Goal: Task Accomplishment & Management: Use online tool/utility

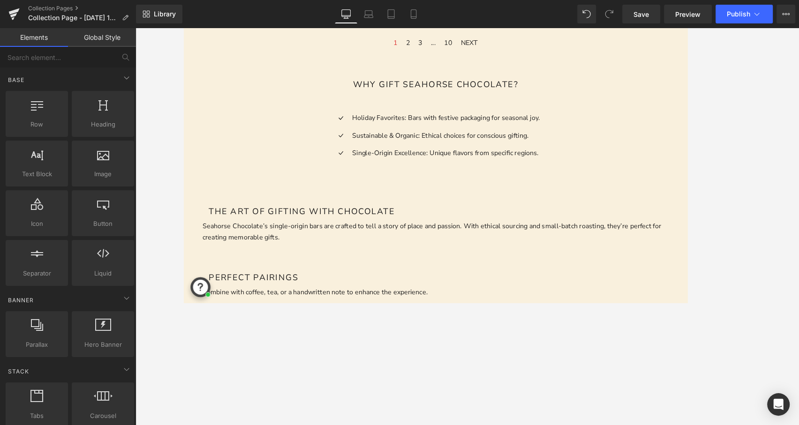
scroll to position [771, 0]
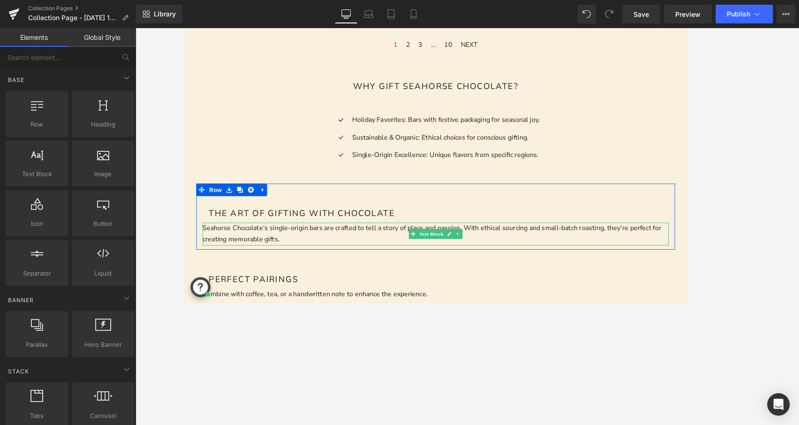
click at [319, 253] on p "Seahorse Chocolate’s single-origin bars are crafted to tell a story of place an…" at bounding box center [466, 260] width 525 height 25
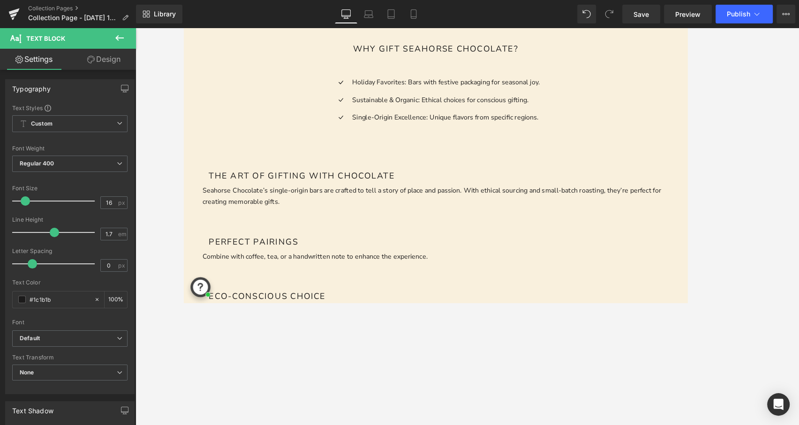
scroll to position [815, 0]
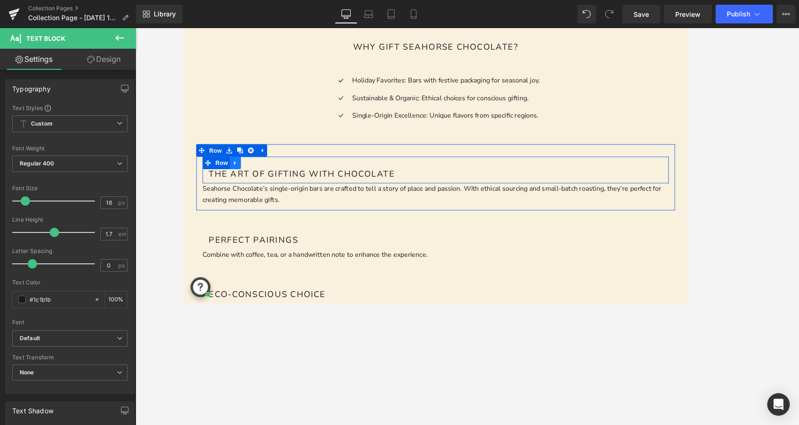
click at [241, 180] on icon at bounding box center [241, 181] width 2 height 4
click at [253, 177] on icon at bounding box center [253, 180] width 7 height 7
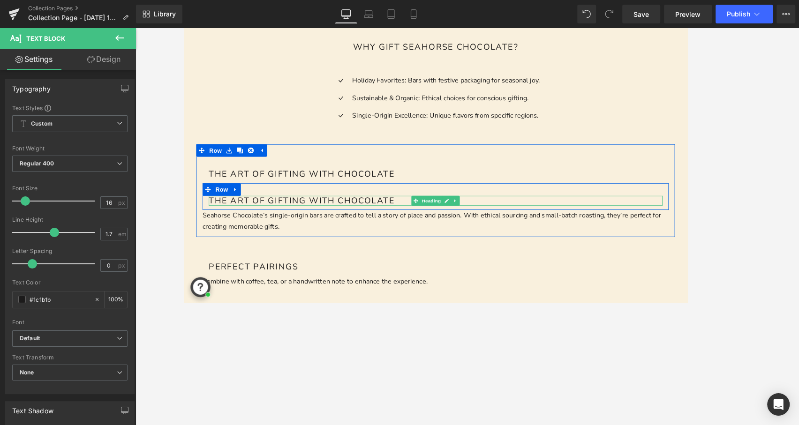
click at [247, 223] on h1 "The Art of Gifting with Chocolate" at bounding box center [466, 223] width 511 height 11
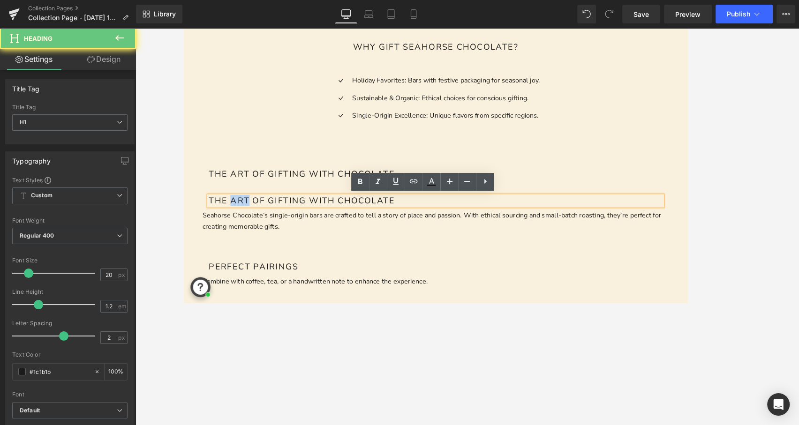
click at [247, 223] on h1 "The Art of Gifting with Chocolate" at bounding box center [466, 223] width 511 height 11
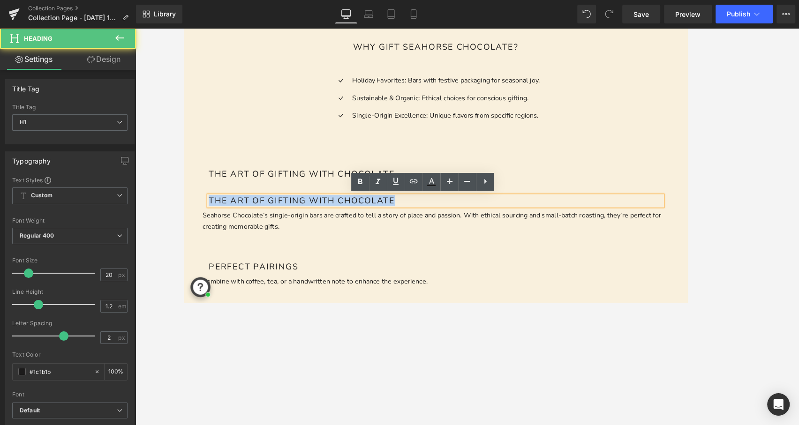
click at [247, 223] on h1 "The Art of Gifting with Chocolate" at bounding box center [466, 223] width 511 height 11
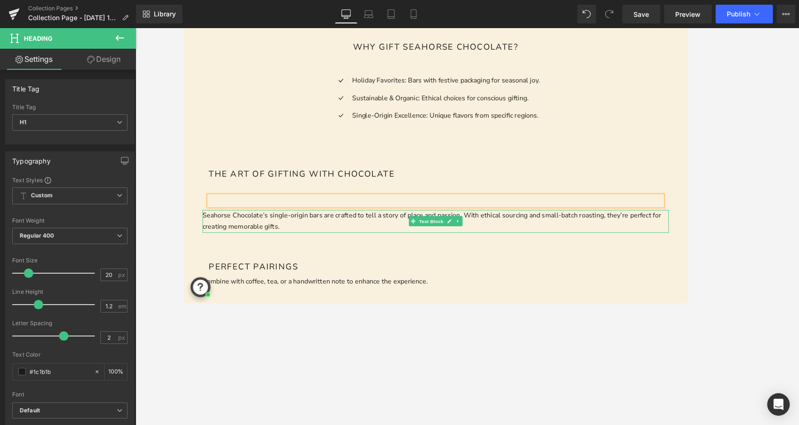
click at [248, 241] on p "Seahorse Chocolate’s single-origin bars are crafted to tell a story of place an…" at bounding box center [466, 245] width 525 height 25
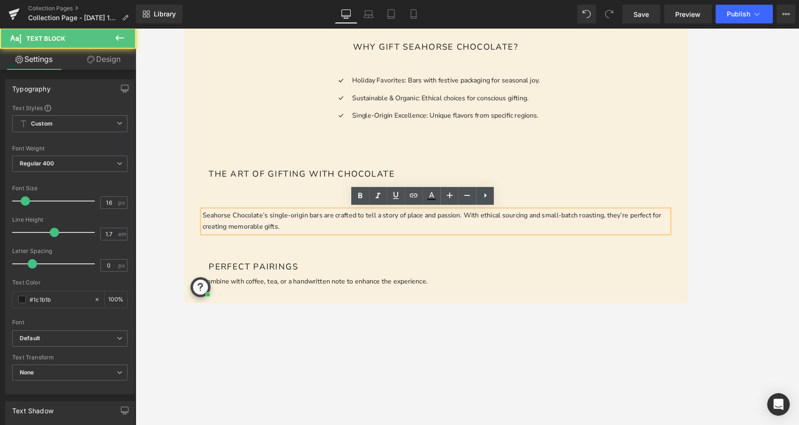
click at [286, 249] on p "Seahorse Chocolate’s single-origin bars are crafted to tell a story of place an…" at bounding box center [466, 245] width 525 height 25
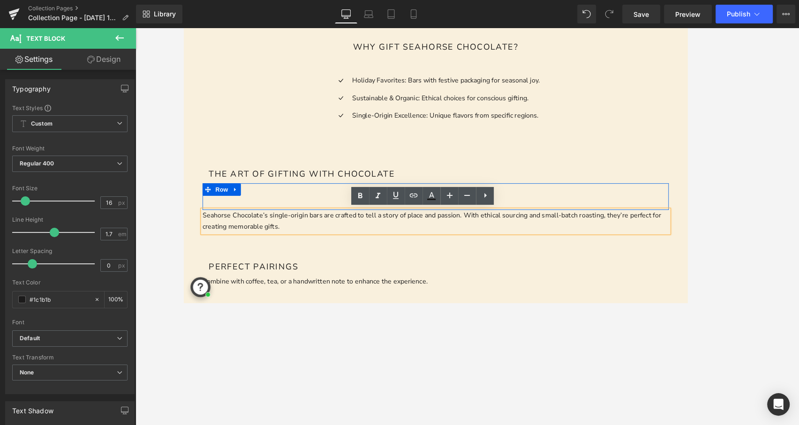
click at [306, 213] on div "Heading Row" at bounding box center [466, 218] width 525 height 30
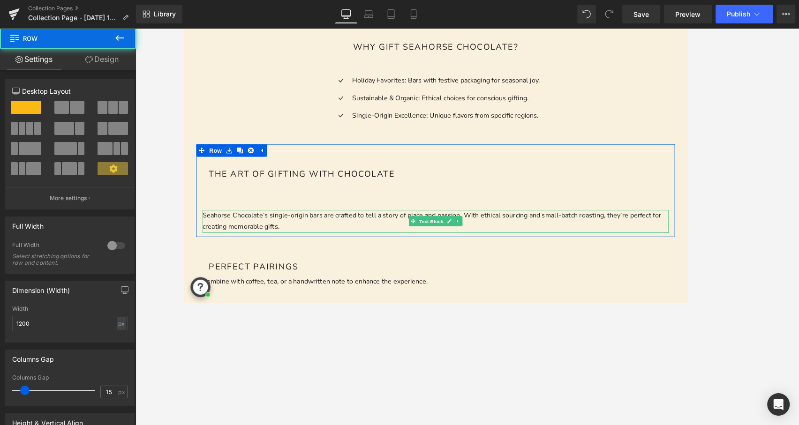
click at [233, 248] on p "Seahorse Chocolate’s single-origin bars are crafted to tell a story of place an…" at bounding box center [466, 245] width 525 height 25
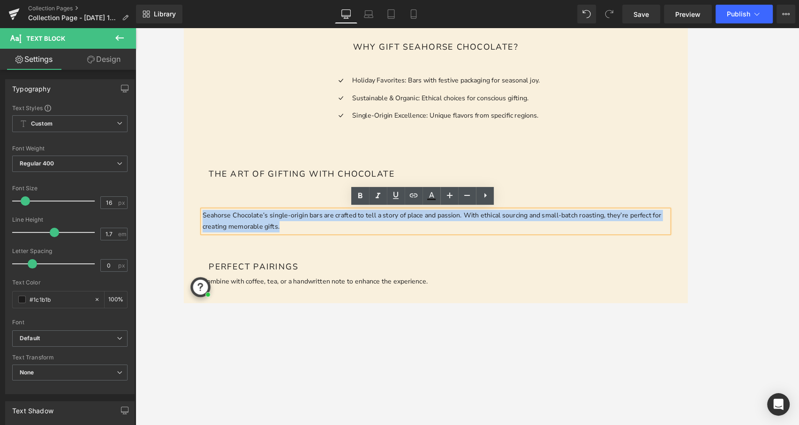
drag, startPoint x: 316, startPoint y: 254, endPoint x: 172, endPoint y: 237, distance: 144.5
click at [183, 237] on html "Log in or Create account Cart 0 Menu Cart 0 Shop + - All Products" at bounding box center [466, 235] width 567 height 2050
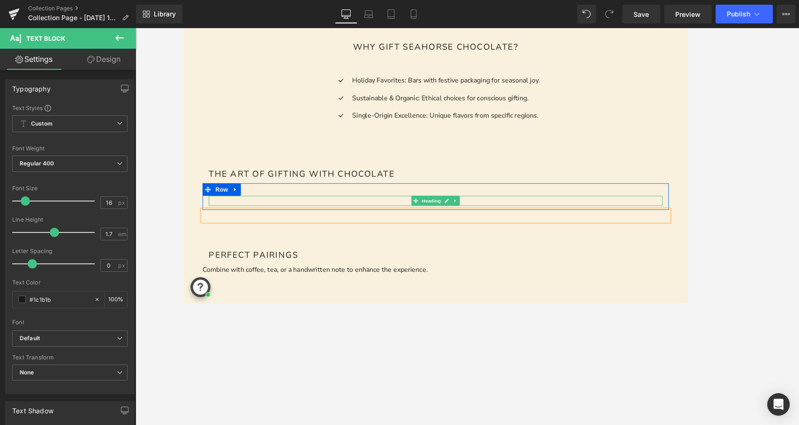
click at [233, 224] on h1 at bounding box center [466, 223] width 511 height 11
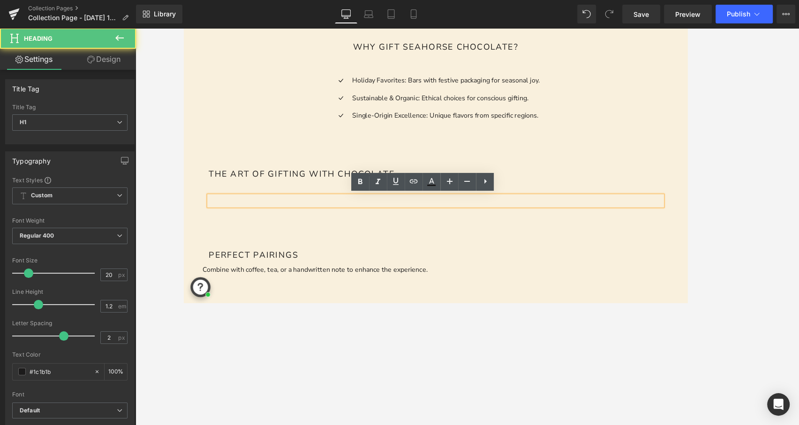
click at [233, 220] on h1 at bounding box center [466, 223] width 511 height 11
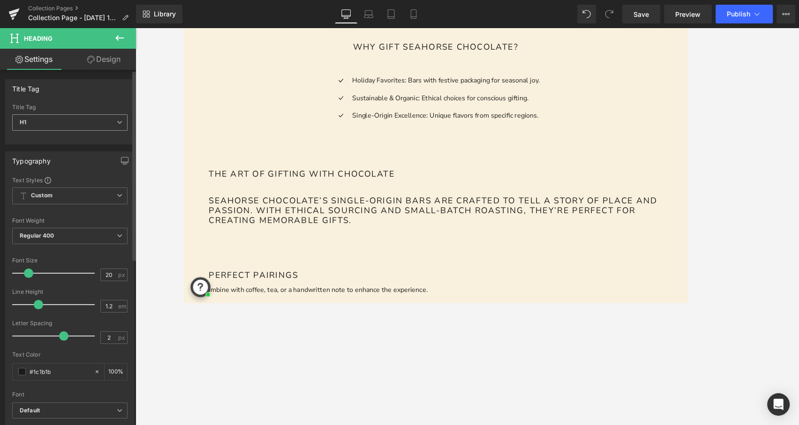
click at [92, 129] on span "H1" at bounding box center [69, 122] width 115 height 16
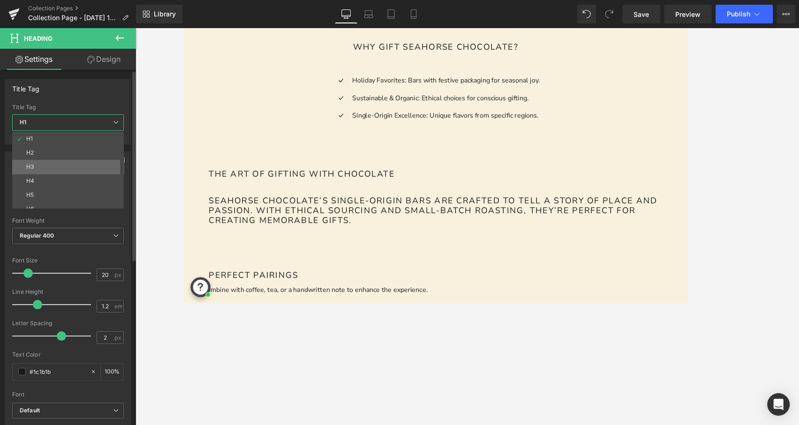
scroll to position [7, 0]
click at [92, 100] on div "Title Tag H1 H2 H3 H4 H5 H6 Title Tag H1 H1 H2 H3 H4 H5 H6" at bounding box center [68, 111] width 126 height 65
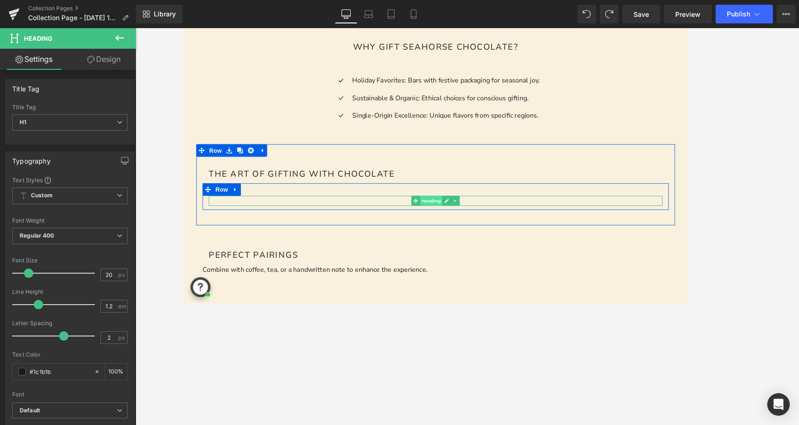
click at [456, 226] on span "Heading" at bounding box center [462, 223] width 25 height 11
click at [479, 224] on icon at bounding box center [479, 223] width 5 height 6
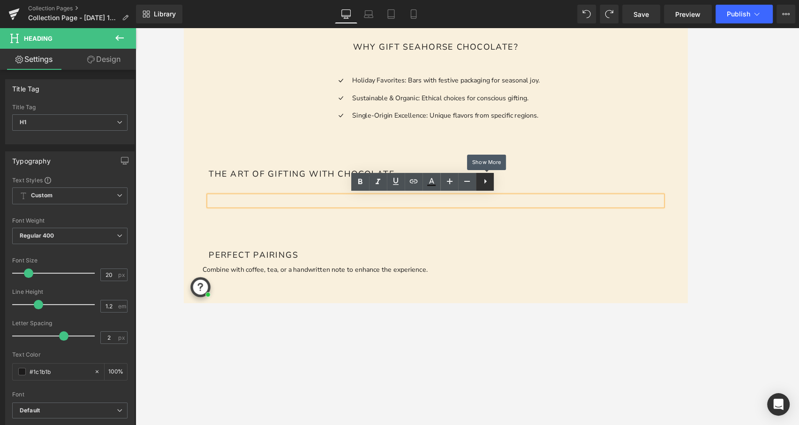
click at [482, 182] on icon at bounding box center [485, 181] width 11 height 11
click at [485, 183] on icon at bounding box center [485, 182] width 2 height 6
click at [504, 181] on icon at bounding box center [502, 181] width 11 height 11
click at [354, 218] on li at bounding box center [466, 223] width 511 height 11
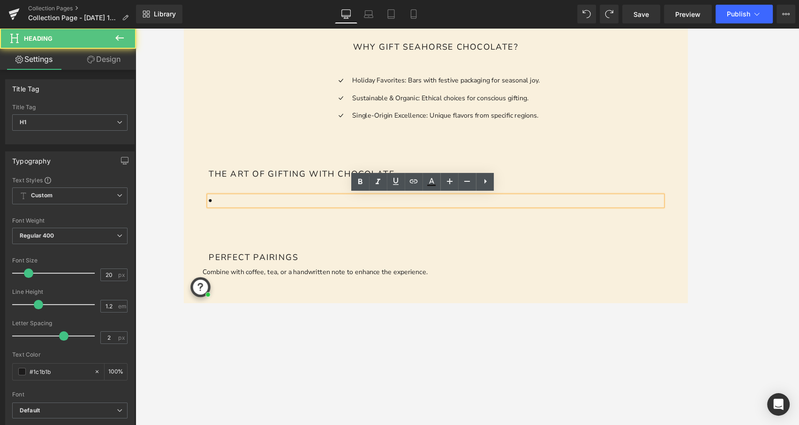
click at [222, 260] on div "Perfect Pairings Heading Row Combine with coffee, tea, or a handwritten note to…" at bounding box center [466, 283] width 539 height 61
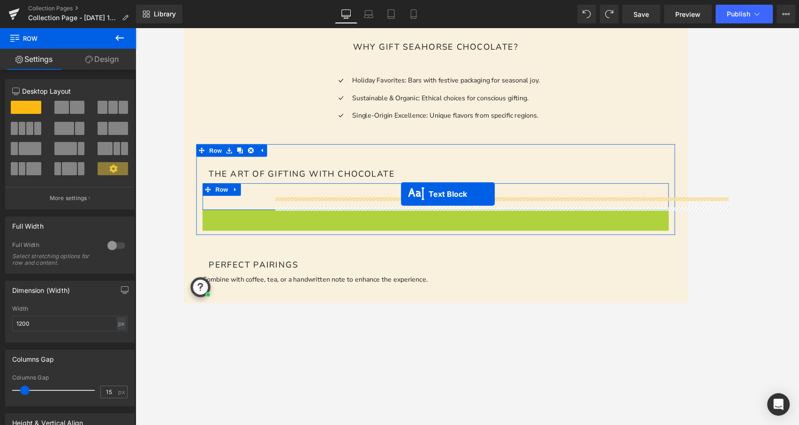
drag, startPoint x: 441, startPoint y: 246, endPoint x: 428, endPoint y: 215, distance: 33.2
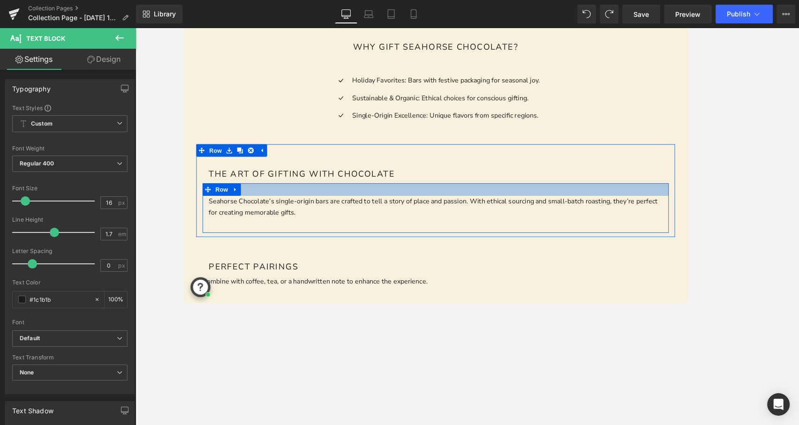
click at [374, 208] on div at bounding box center [466, 210] width 525 height 14
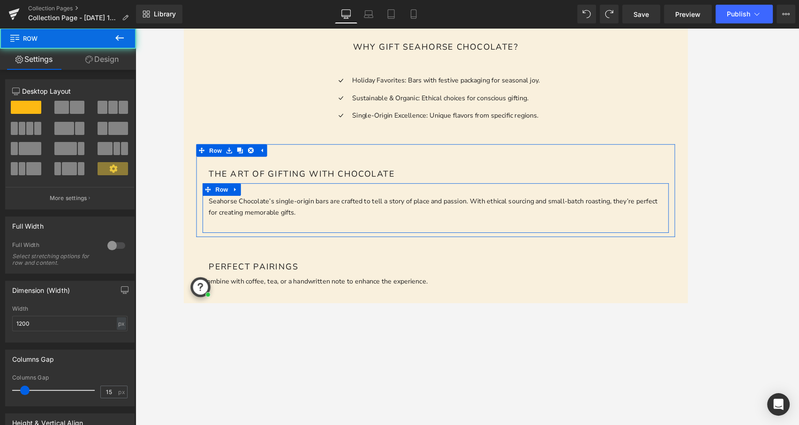
click at [374, 208] on div at bounding box center [466, 210] width 525 height 14
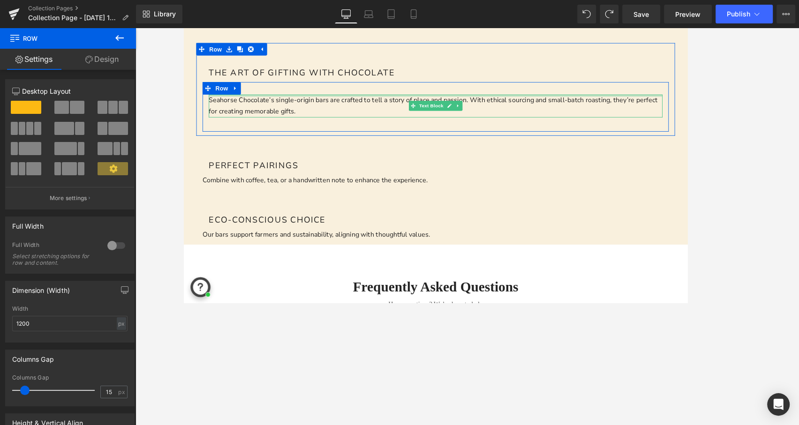
scroll to position [931, 0]
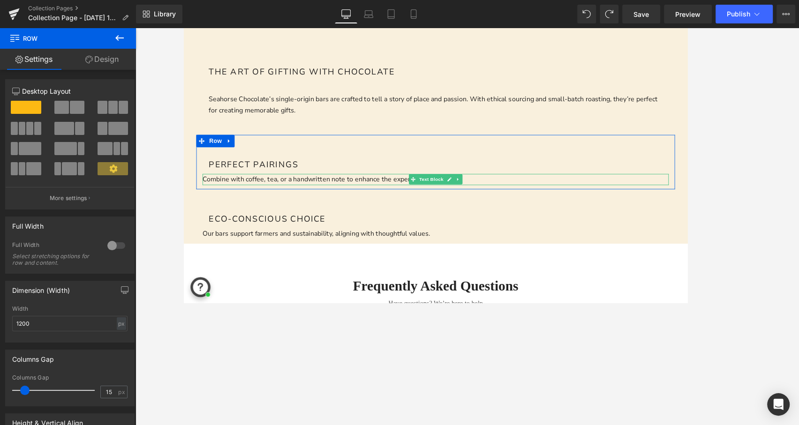
click at [265, 200] on p "Combine with coffee, tea, or a handwritten note to enhance the experience." at bounding box center [466, 199] width 525 height 13
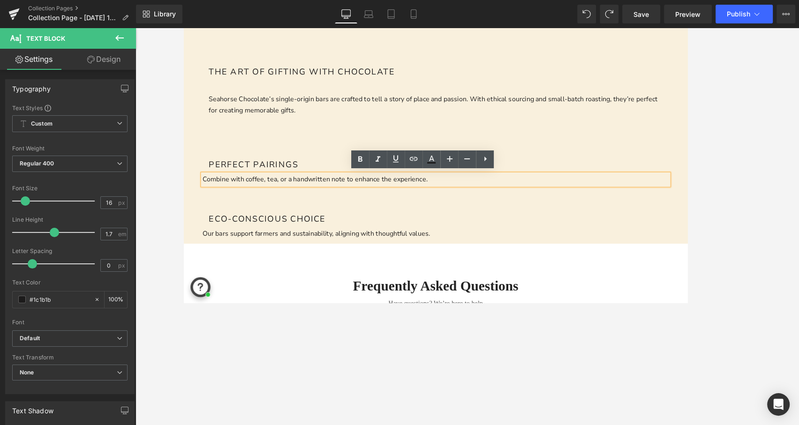
click at [183, 26] on div at bounding box center [183, 26] width 0 height 0
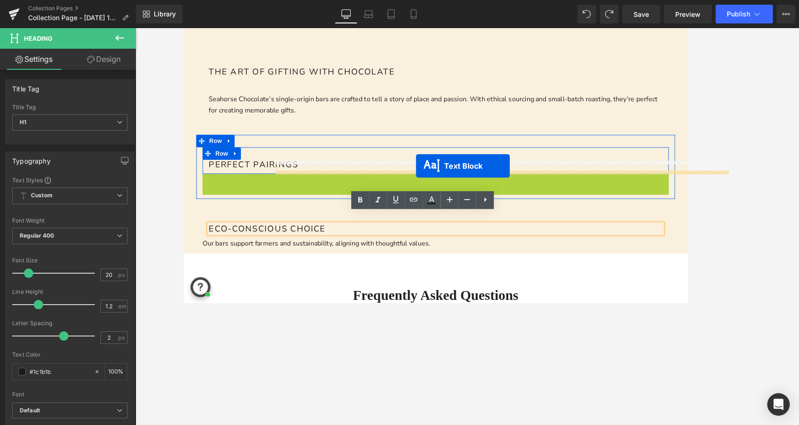
drag, startPoint x: 440, startPoint y: 195, endPoint x: 445, endPoint y: 183, distance: 12.4
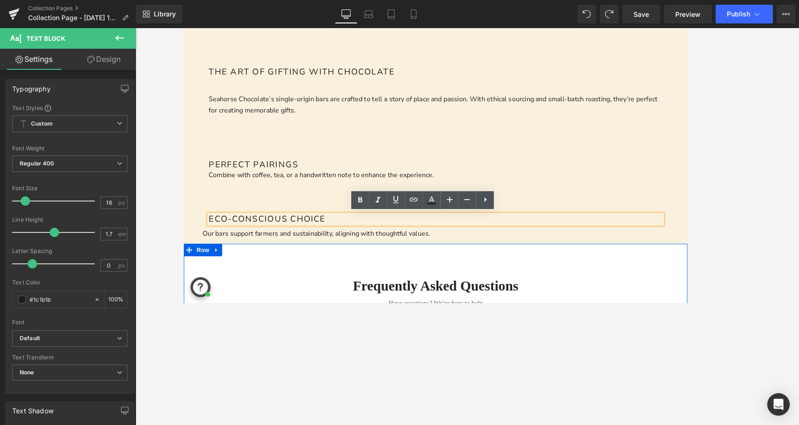
click at [321, 280] on div "50px" at bounding box center [466, 282] width 567 height 23
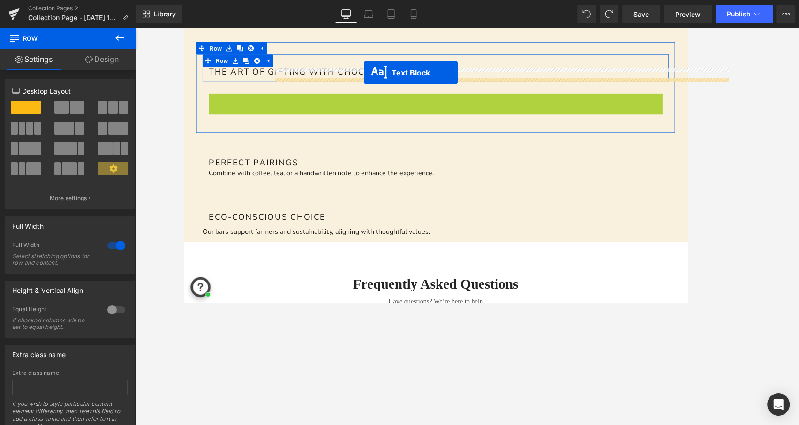
drag, startPoint x: 443, startPoint y: 115, endPoint x: 386, endPoint y: 78, distance: 67.4
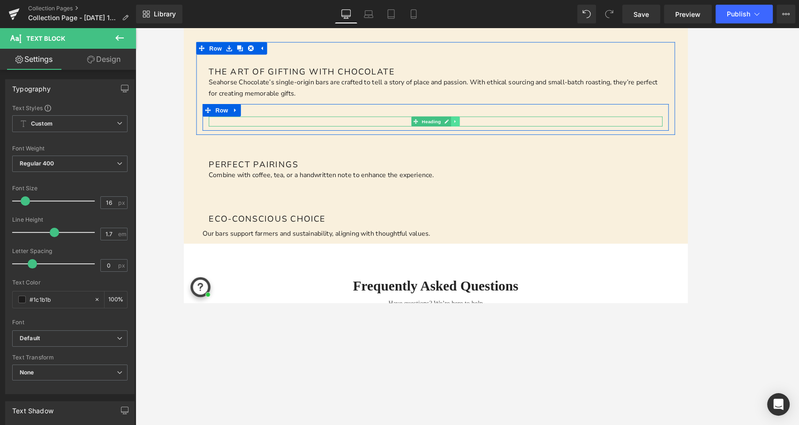
click at [488, 132] on icon at bounding box center [488, 133] width 1 height 3
click at [495, 133] on icon at bounding box center [494, 133] width 5 height 5
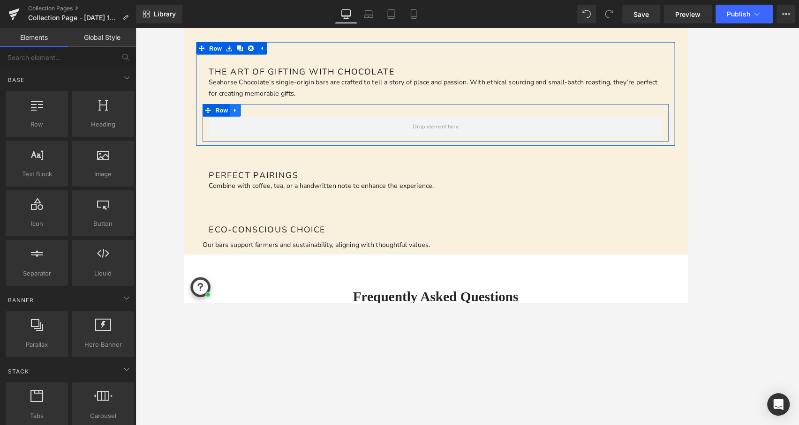
click at [241, 117] on icon at bounding box center [241, 120] width 7 height 7
click at [266, 118] on icon at bounding box center [266, 121] width 7 height 7
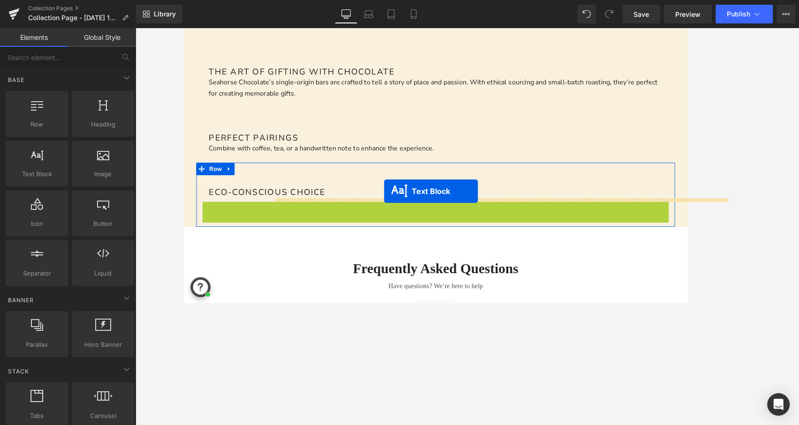
drag, startPoint x: 443, startPoint y: 226, endPoint x: 409, endPoint y: 212, distance: 36.1
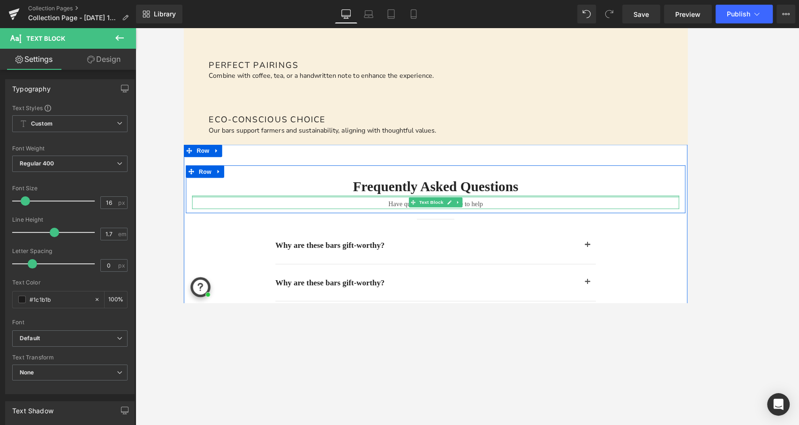
scroll to position [1020, 0]
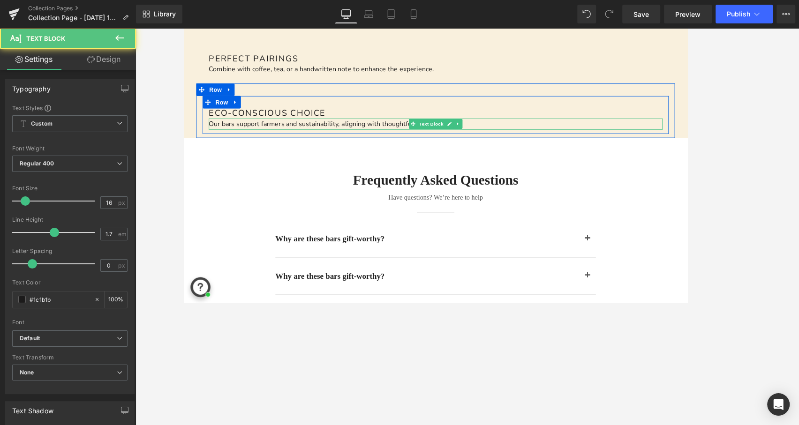
click at [655, 135] on p "Our bars support farmers and sustainability, aligning with thoughtful values." at bounding box center [466, 136] width 511 height 13
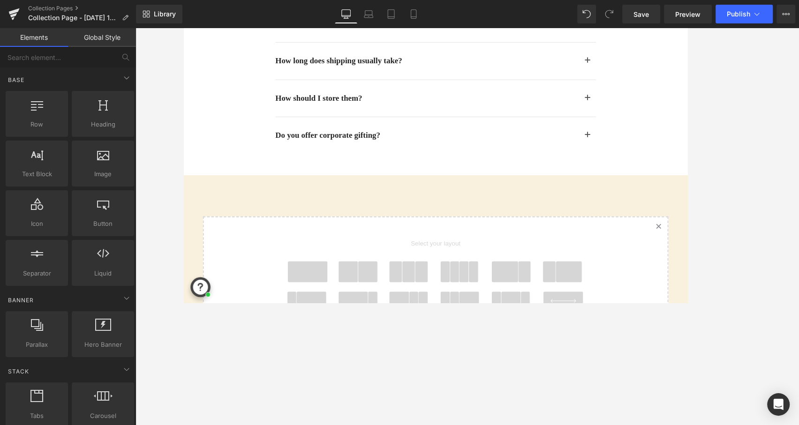
scroll to position [1369, 0]
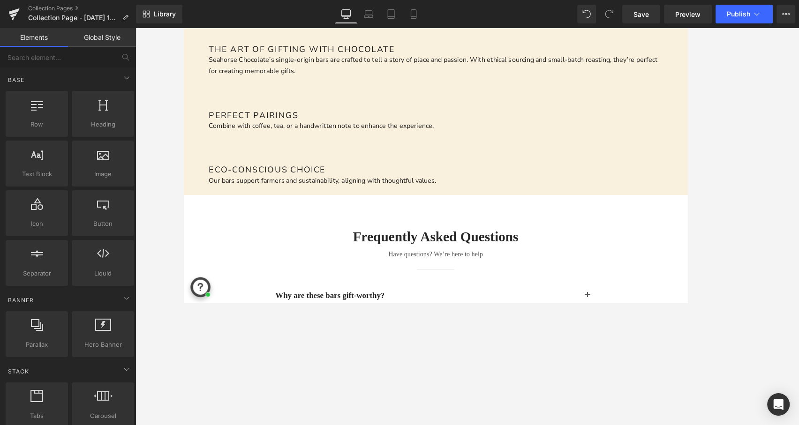
scroll to position [949, 0]
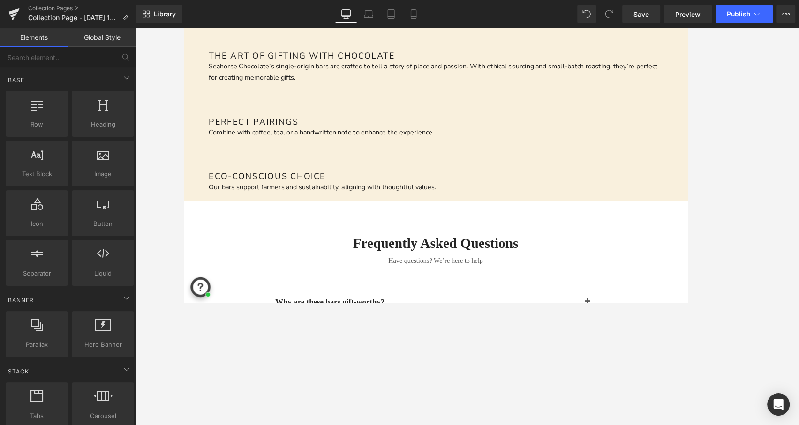
click at [196, 164] on div "Best Chocolate Bars for Gifting in [DATE] Heading Seahorse Chocolate is a singl…" at bounding box center [459, 49] width 553 height 1695
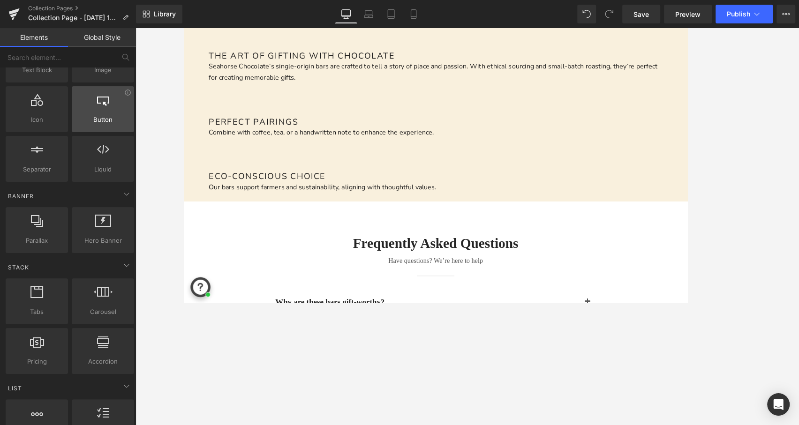
scroll to position [105, 0]
